Goal: Entertainment & Leisure: Browse casually

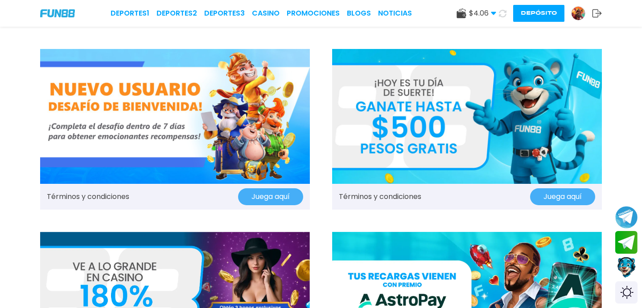
click at [57, 13] on img at bounding box center [57, 13] width 35 height 8
click at [272, 14] on link "CASINO" at bounding box center [266, 13] width 28 height 11
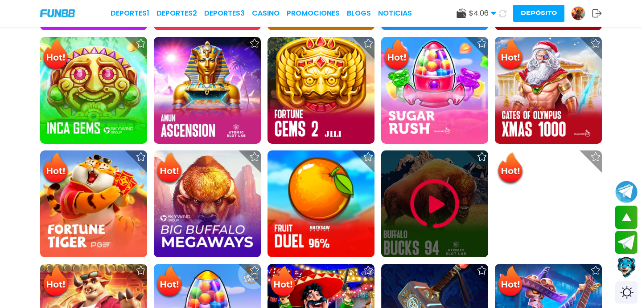
scroll to position [427, 0]
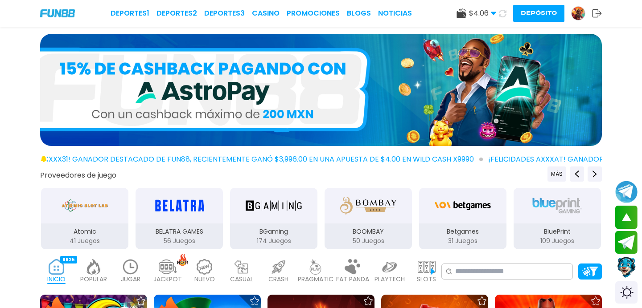
click at [309, 15] on link "Promociones" at bounding box center [313, 13] width 53 height 11
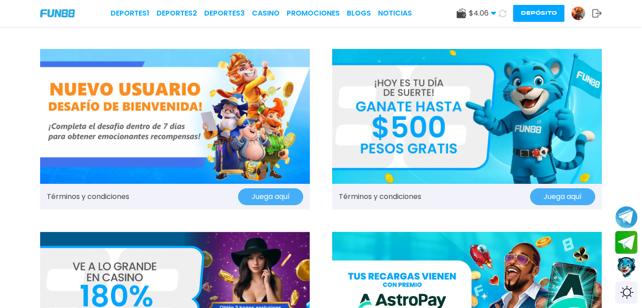
click at [266, 7] on div "Deportes 1 Deportes 2 Deportes 3 CASINO Promociones BLOGS NOTICIAS $ 4.06 Diner…" at bounding box center [321, 13] width 642 height 27
click at [263, 12] on link "CASINO" at bounding box center [266, 13] width 28 height 11
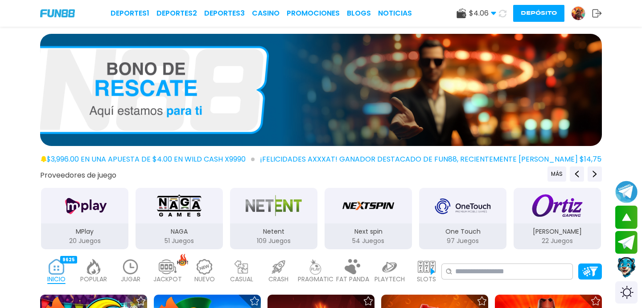
click at [565, 213] on img "Ortiz Gaming" at bounding box center [557, 205] width 56 height 25
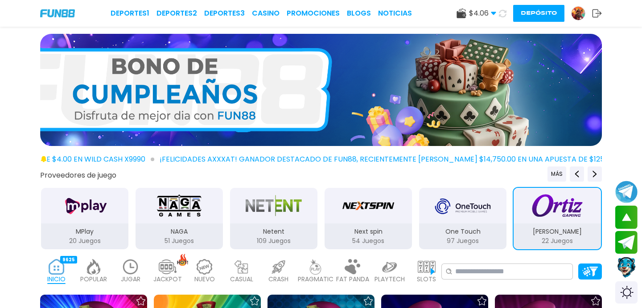
click at [557, 213] on img "Ortiz Gaming" at bounding box center [557, 205] width 56 height 25
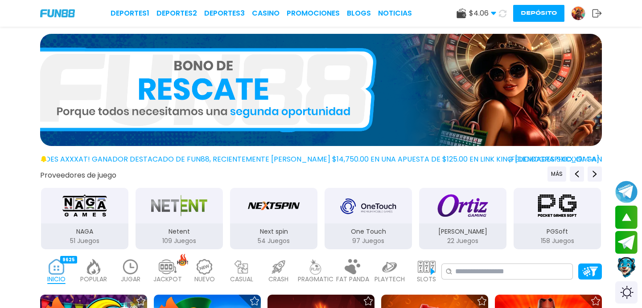
click at [453, 208] on img "Ortiz Gaming" at bounding box center [463, 205] width 56 height 25
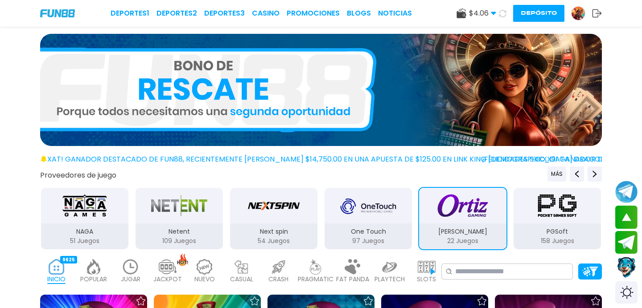
click at [9, 121] on div at bounding box center [321, 92] width 642 height 116
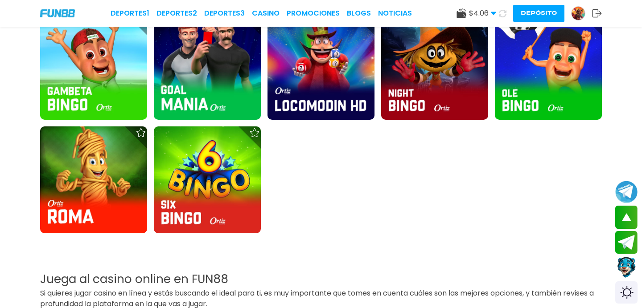
scroll to position [625, 0]
